Goal: Information Seeking & Learning: Stay updated

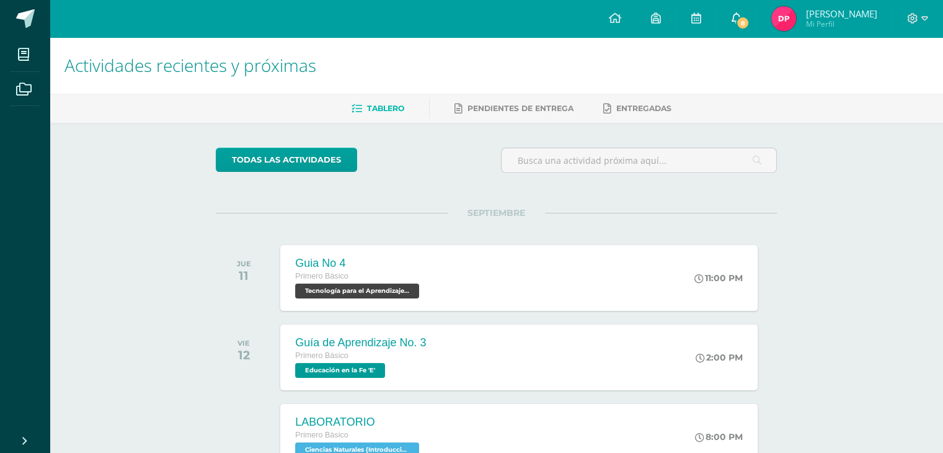
click at [756, 28] on link "8" at bounding box center [736, 18] width 40 height 37
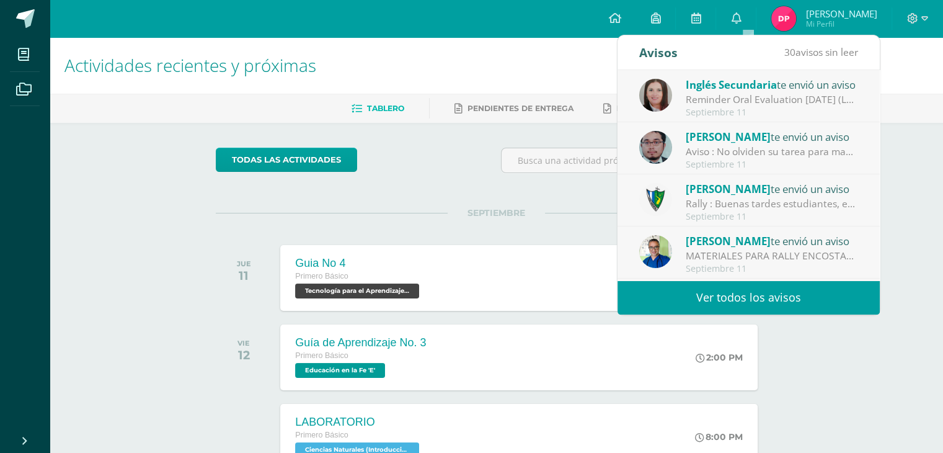
click at [707, 291] on link "Ver todos los avisos" at bounding box center [749, 297] width 262 height 34
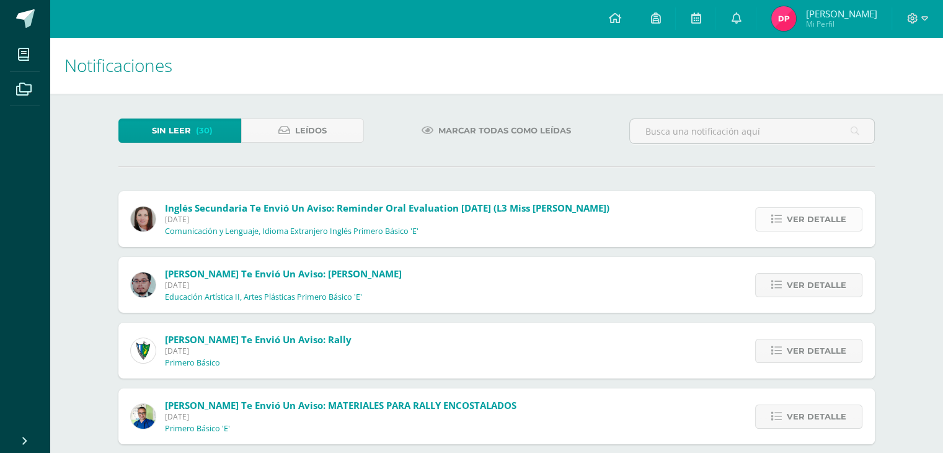
click at [833, 222] on span "Ver detalle" at bounding box center [817, 219] width 60 height 23
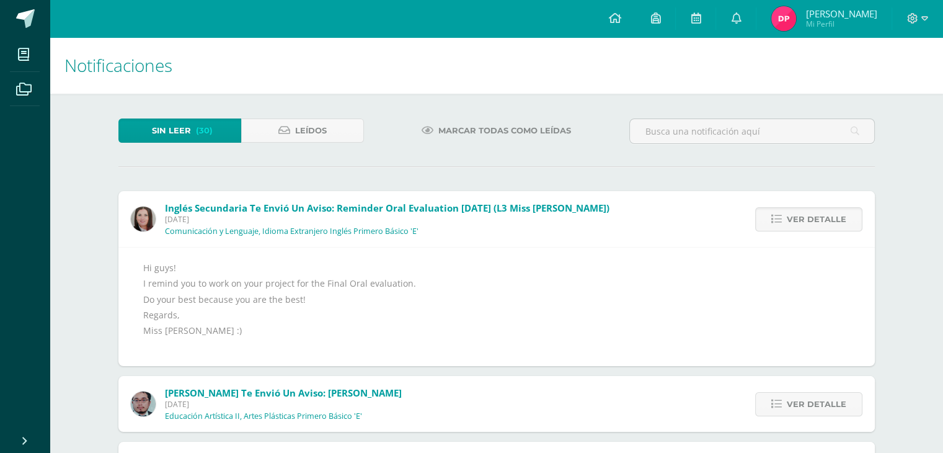
scroll to position [124, 0]
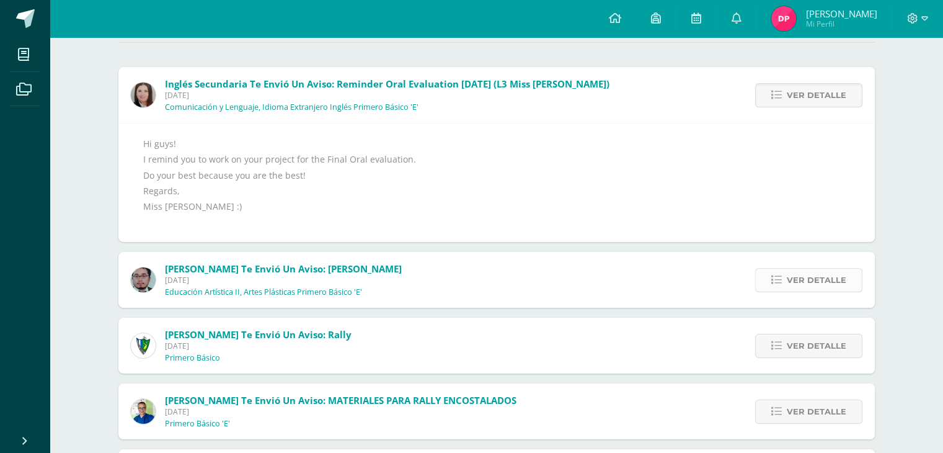
click at [811, 282] on span "Ver detalle" at bounding box center [817, 280] width 60 height 23
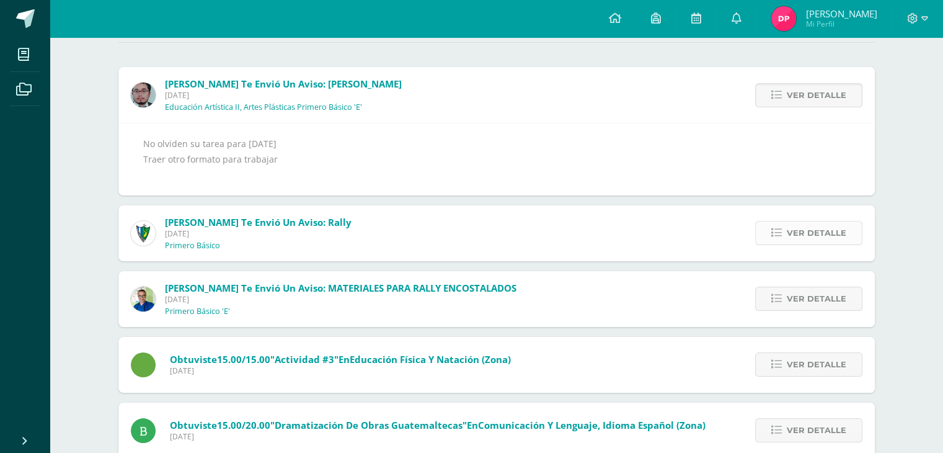
click at [806, 231] on span "Ver detalle" at bounding box center [817, 232] width 60 height 23
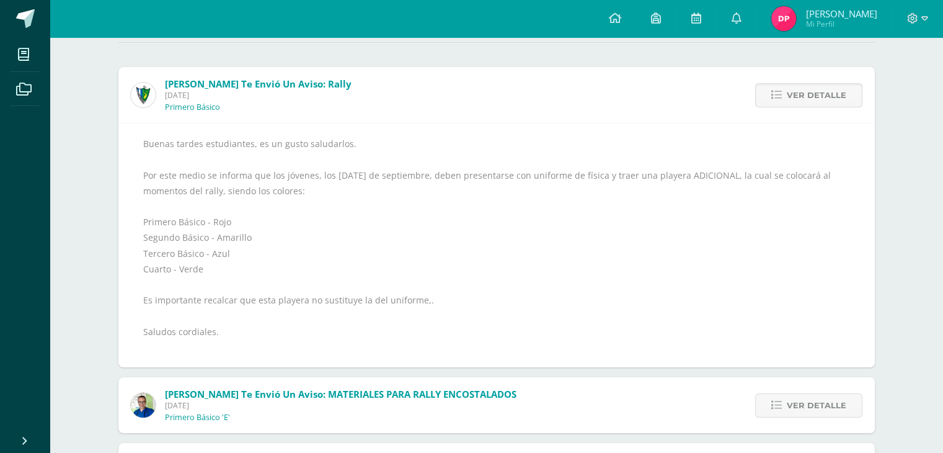
scroll to position [248, 0]
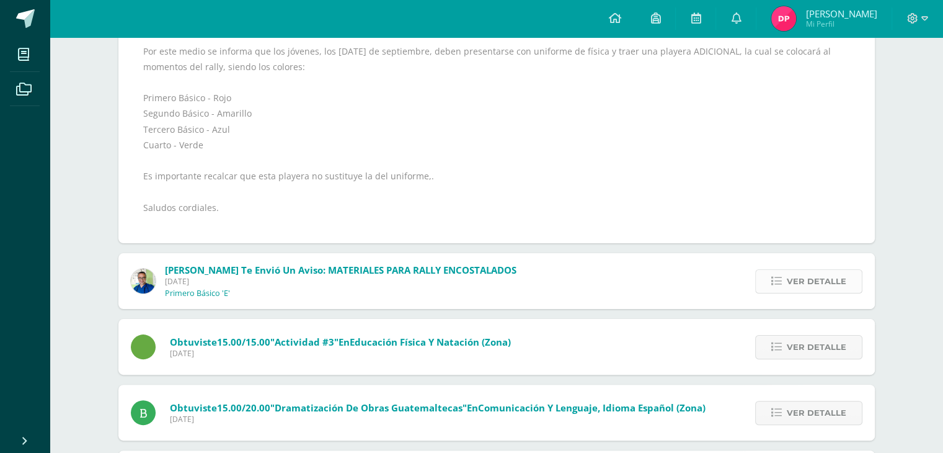
drag, startPoint x: 811, startPoint y: 271, endPoint x: 822, endPoint y: 278, distance: 13.9
click at [822, 278] on span "Ver detalle" at bounding box center [817, 281] width 60 height 23
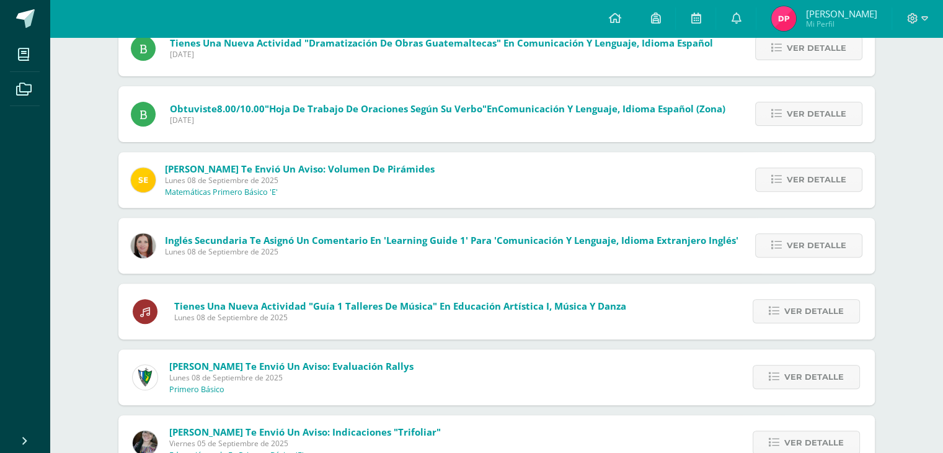
scroll to position [564, 0]
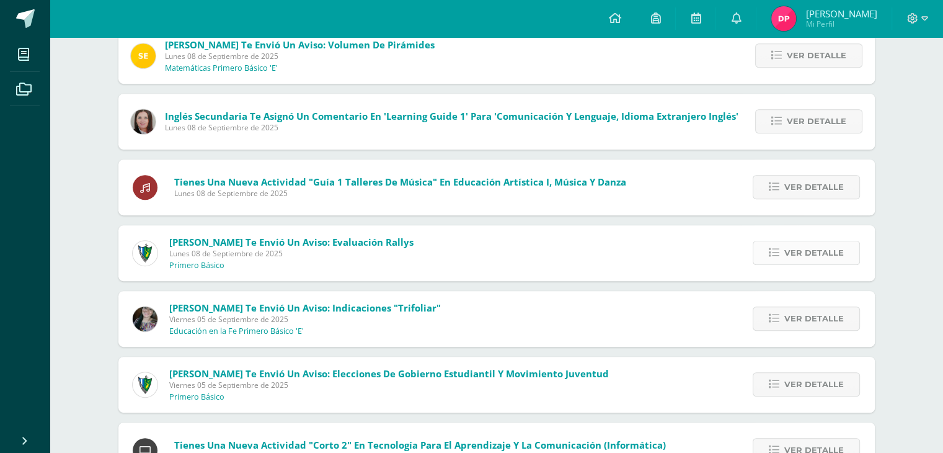
click at [820, 259] on span "Ver detalle" at bounding box center [815, 252] width 60 height 23
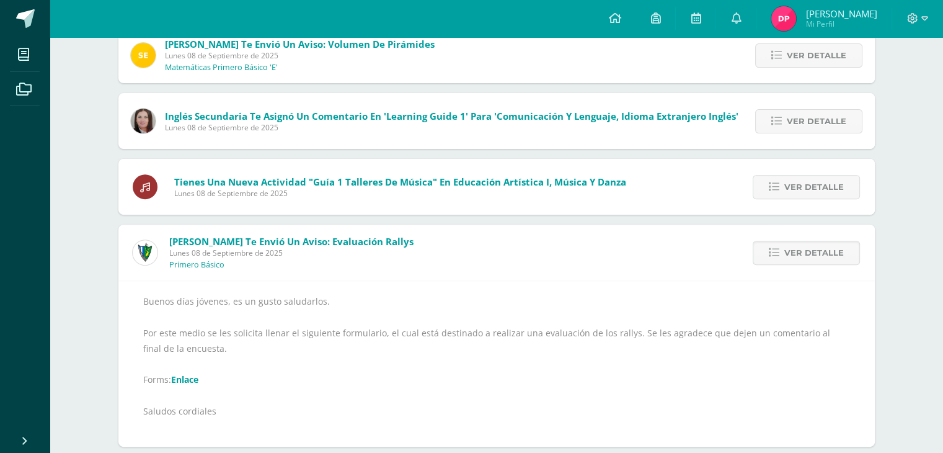
scroll to position [551, 0]
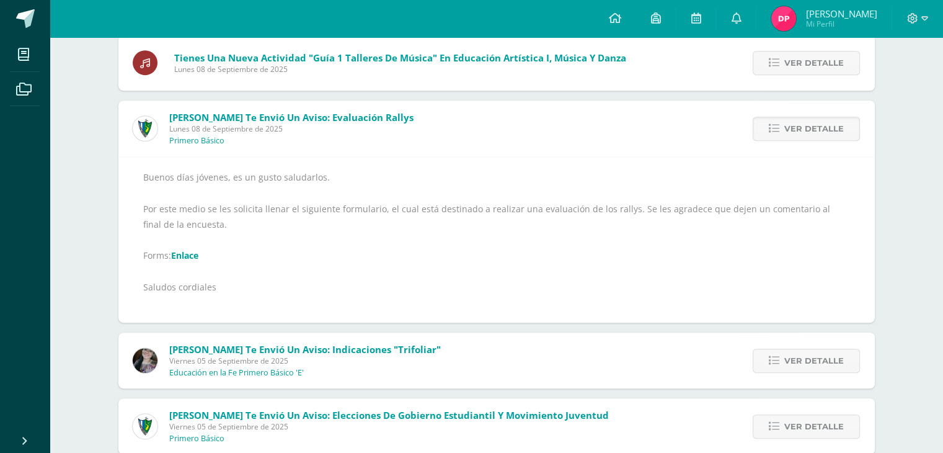
click at [188, 254] on link "Enlace" at bounding box center [184, 255] width 27 height 12
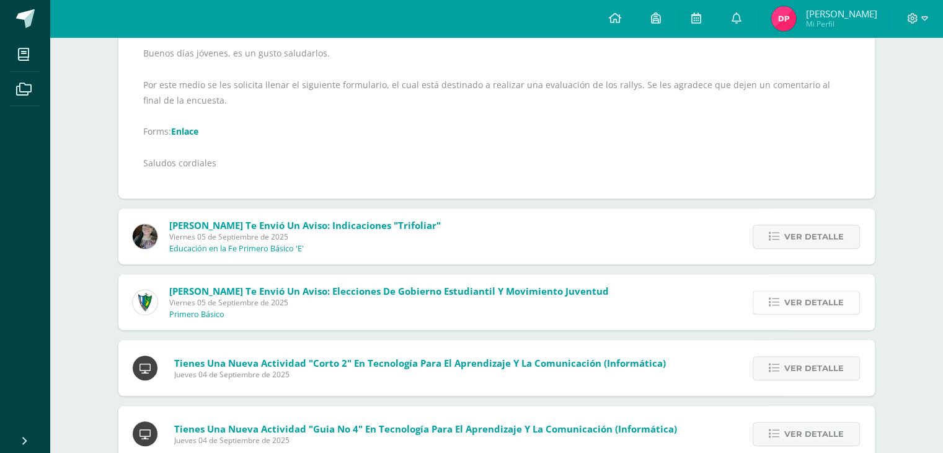
click at [768, 301] on link "Ver detalle" at bounding box center [806, 302] width 107 height 24
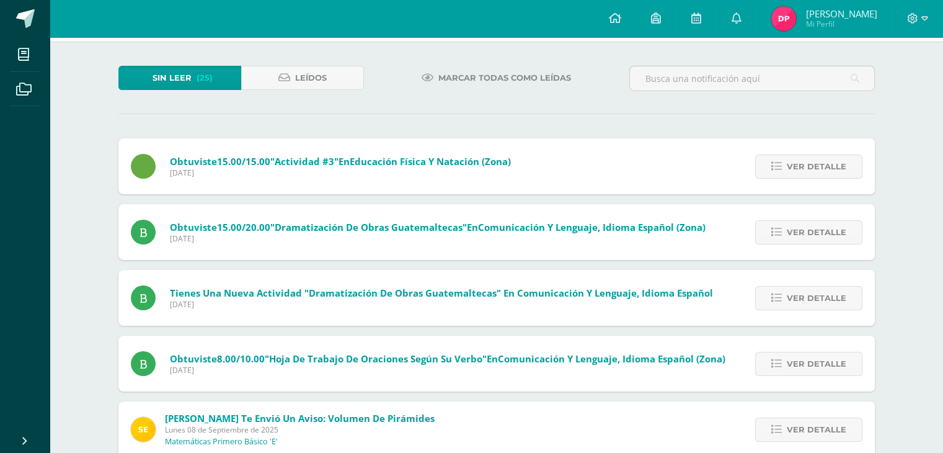
scroll to position [0, 0]
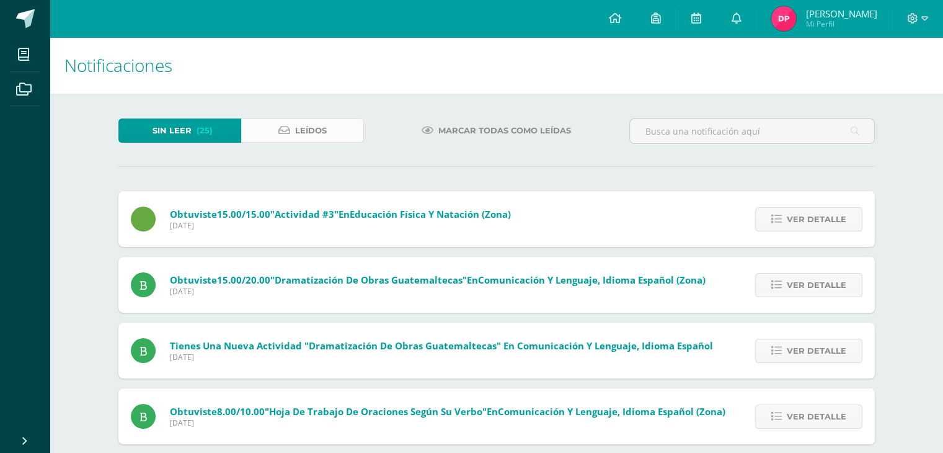
click at [277, 132] on link "Leídos" at bounding box center [302, 130] width 123 height 24
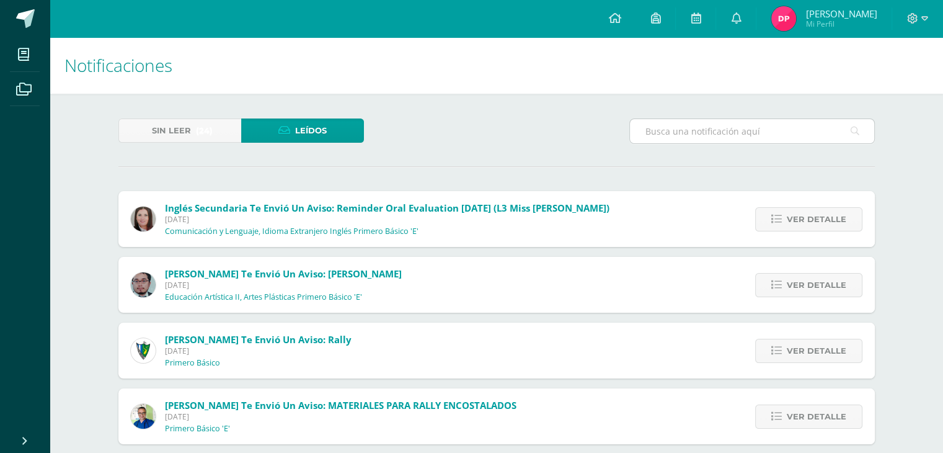
click at [731, 127] on input "text" at bounding box center [752, 131] width 244 height 24
type input "w"
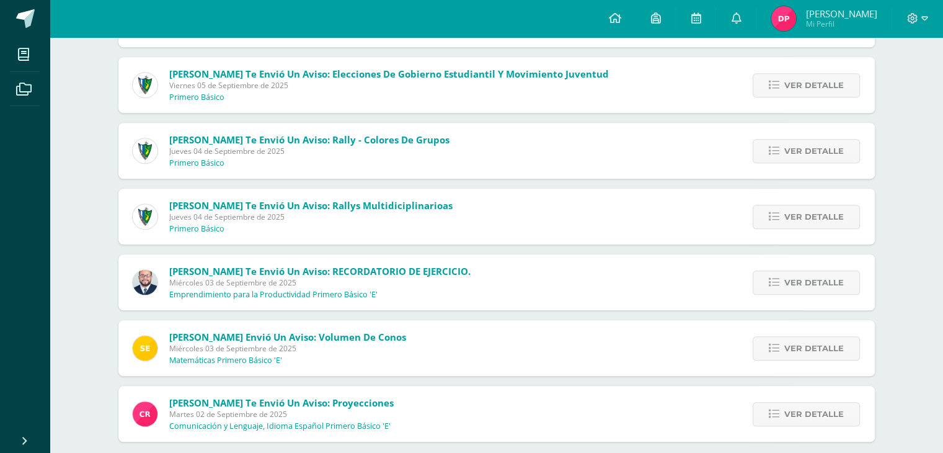
scroll to position [806, 0]
